Goal: Transaction & Acquisition: Purchase product/service

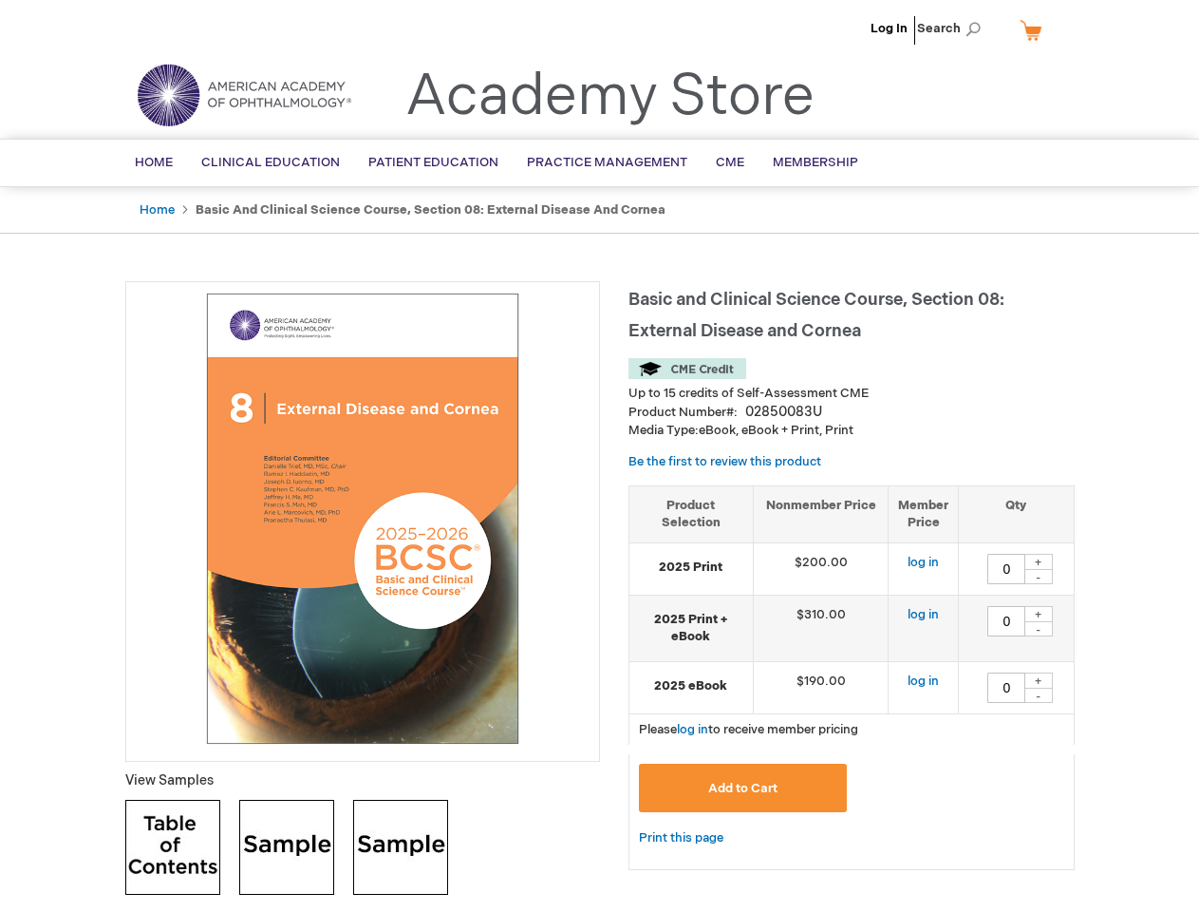
click at [599, 456] on div at bounding box center [362, 521] width 475 height 481
click at [954, 28] on span "Search" at bounding box center [953, 28] width 72 height 38
click at [852, 677] on td "$190.00" at bounding box center [821, 687] width 136 height 52
click at [1039, 561] on div "+" at bounding box center [1039, 562] width 28 height 16
click at [1039, 576] on div "-" at bounding box center [1039, 576] width 28 height 15
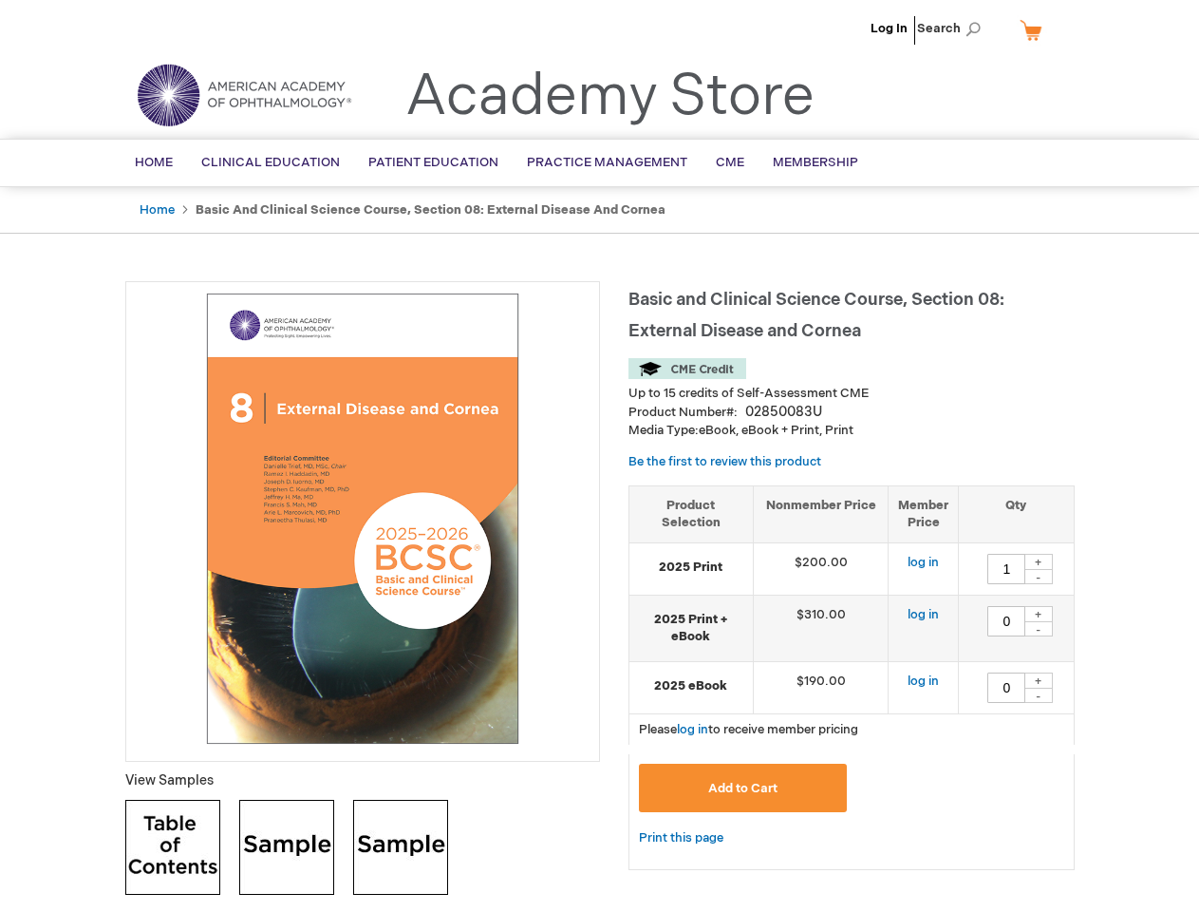
type input "0"
click at [1039, 613] on div "+" at bounding box center [1039, 614] width 28 height 16
click at [1039, 629] on div "-" at bounding box center [1039, 628] width 28 height 15
type input "0"
click at [1039, 680] on div "+" at bounding box center [1039, 680] width 28 height 16
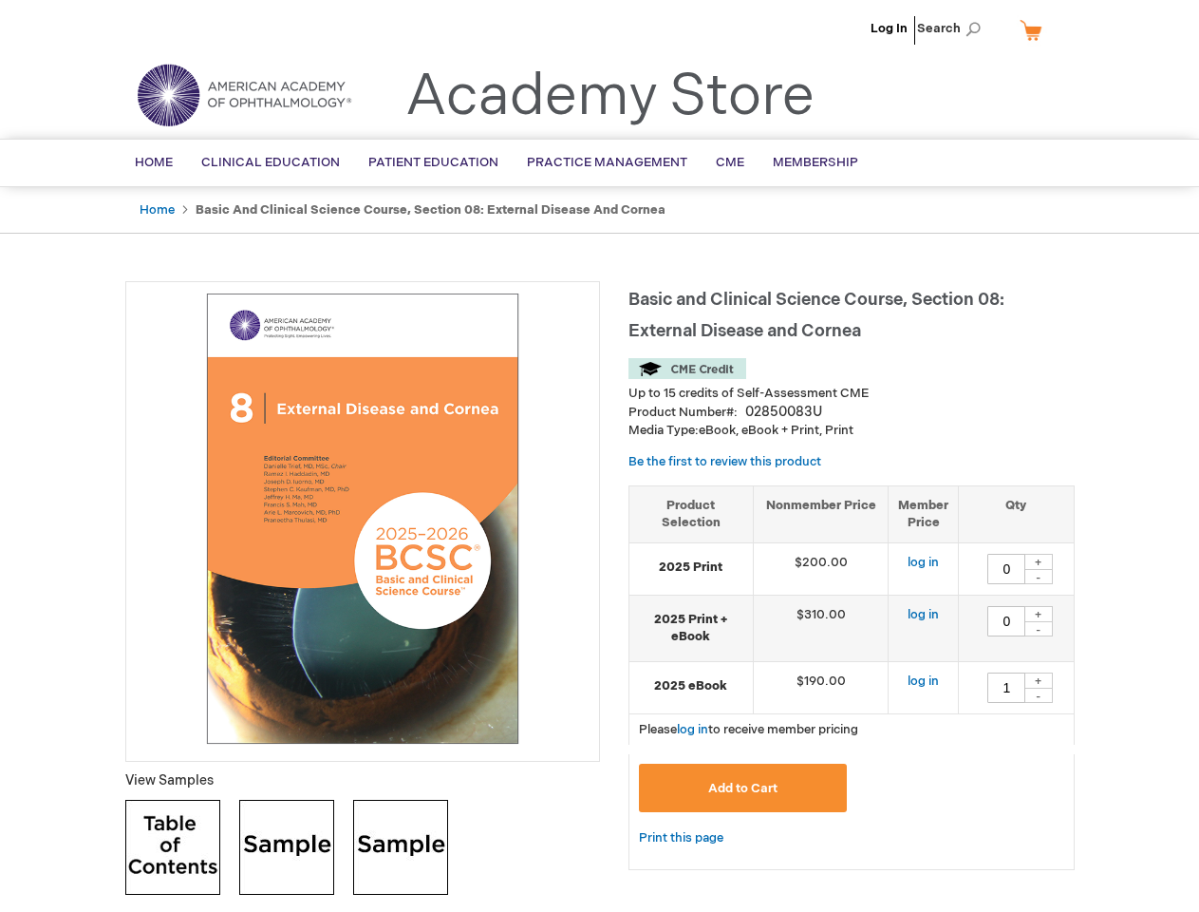
click at [1039, 695] on div "-" at bounding box center [1039, 695] width 28 height 15
type input "0"
